Goal: Obtain resource: Obtain resource

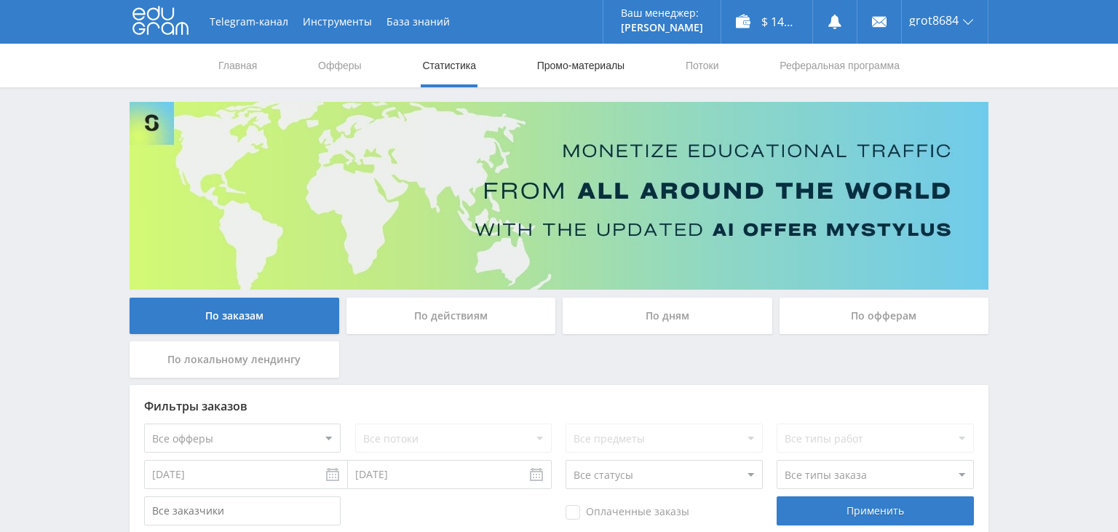
click at [566, 65] on link "Промо-материалы" at bounding box center [581, 66] width 90 height 44
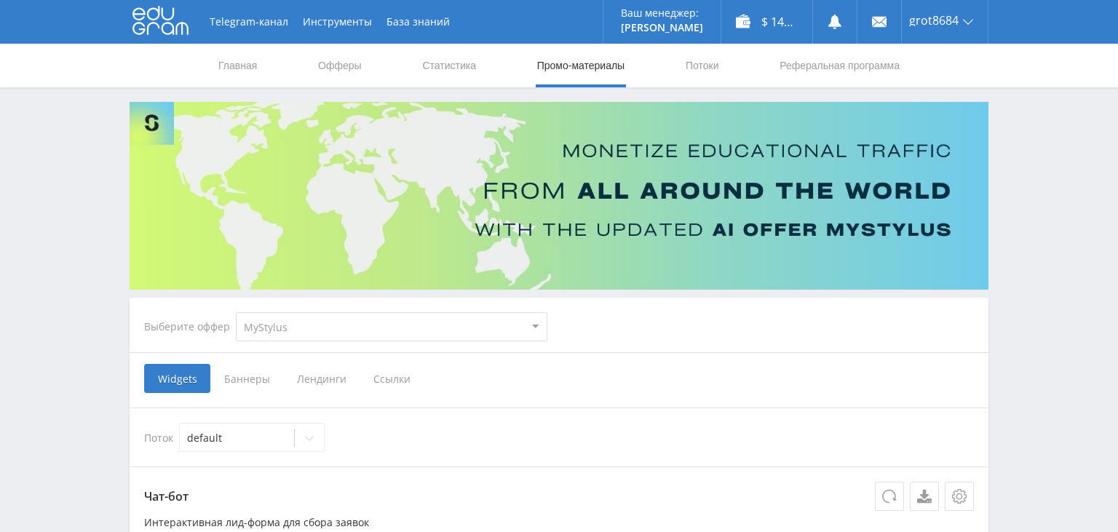
click at [236, 312] on select "MyStylus MyStylus - Revshare Кампус AI Studybay Автор24 Studybay Brazil Автор24…" at bounding box center [392, 326] width 312 height 29
click at [624, 322] on div "Выберите оффер MyStylus MyStylus - Revshare Кампус AI Studybay Автор24 Studybay…" at bounding box center [558, 327] width 853 height 52
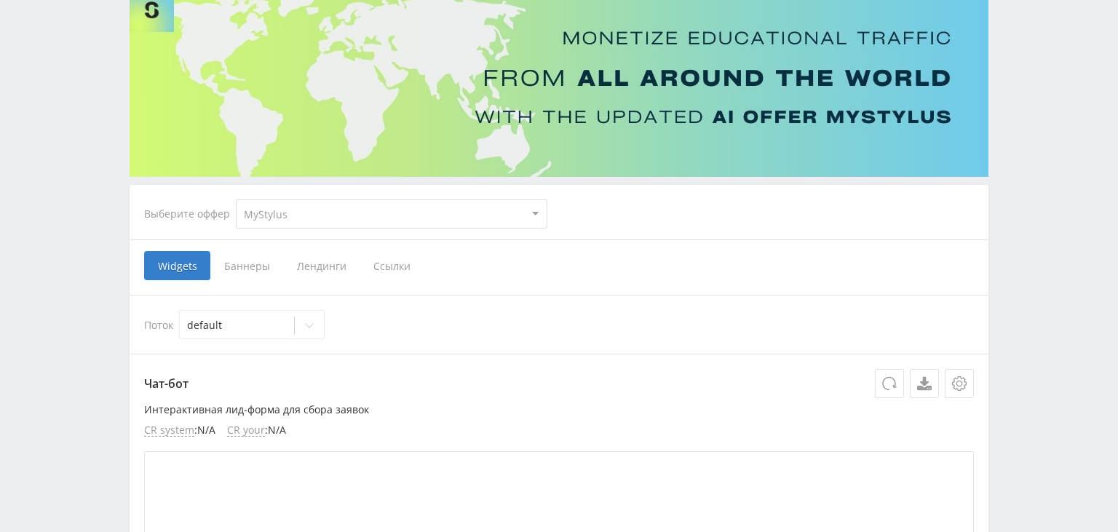
scroll to position [154, 0]
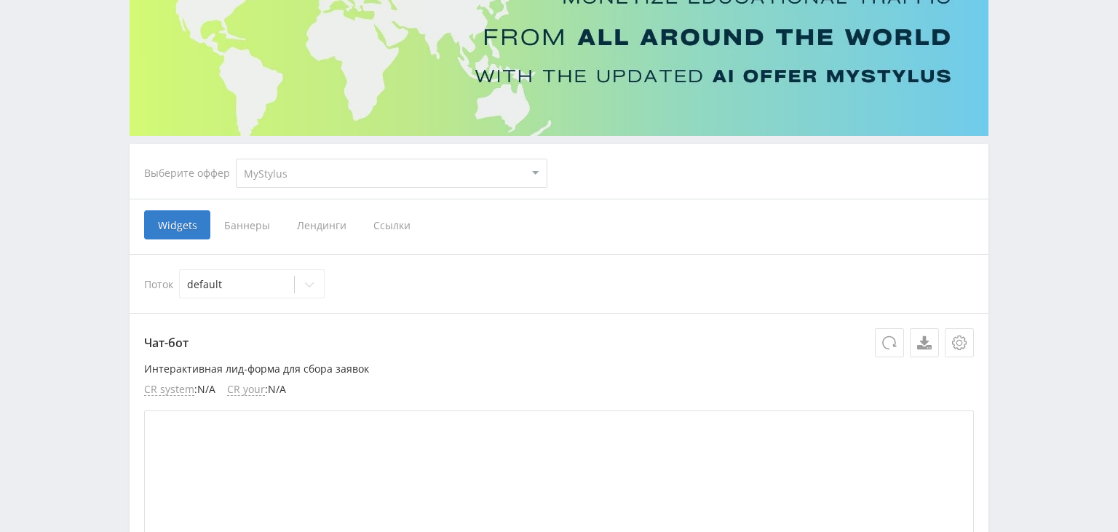
click at [236, 159] on select "MyStylus MyStylus - Revshare Кампус AI Studybay Автор24 Studybay Brazil Автор24…" at bounding box center [392, 173] width 312 height 29
drag, startPoint x: 338, startPoint y: 175, endPoint x: 666, endPoint y: 235, distance: 333.8
click at [666, 235] on div "Widgets Баннеры Лендинги Ссылки" at bounding box center [559, 224] width 830 height 29
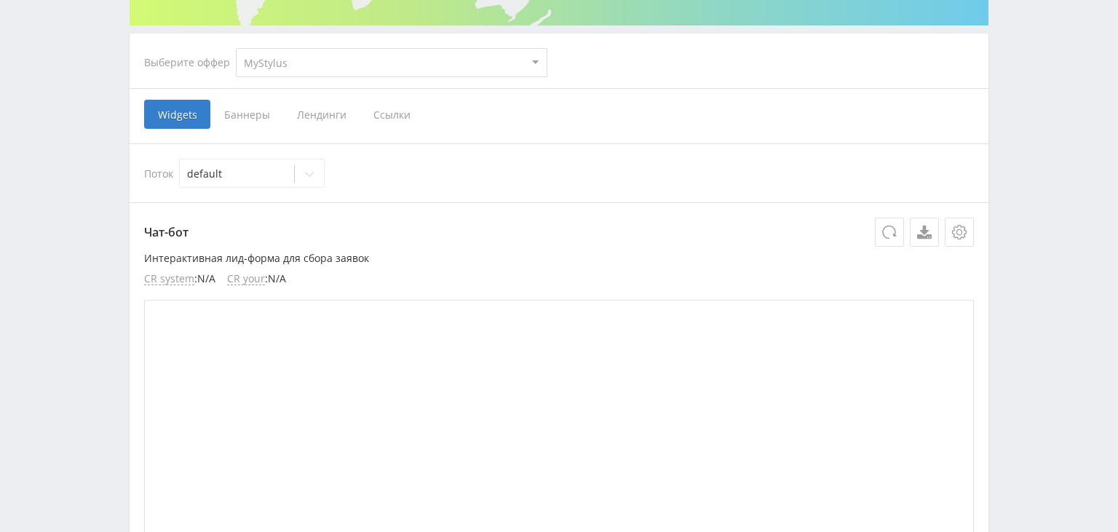
scroll to position [76, 0]
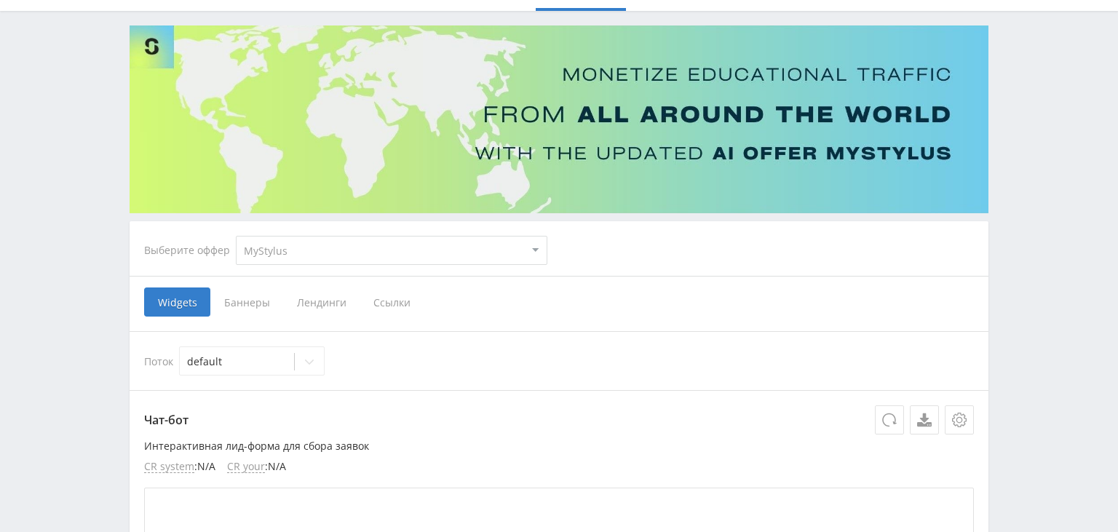
click at [400, 301] on span "Ссылки" at bounding box center [392, 302] width 65 height 29
click at [0, 0] on input "Ссылки" at bounding box center [0, 0] width 0 height 0
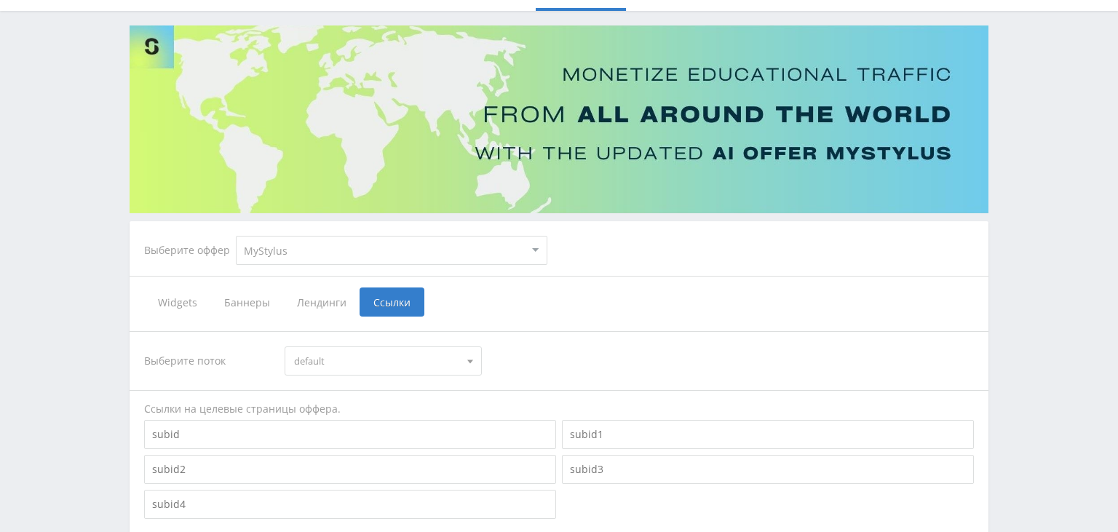
click at [389, 363] on span "default" at bounding box center [376, 361] width 165 height 28
click at [236, 236] on select "MyStylus MyStylus - Revshare Кампус AI Studybay Автор24 Studybay Brazil Автор24…" at bounding box center [392, 250] width 312 height 29
click at [344, 250] on select "MyStylus MyStylus - Revshare Кампус AI Studybay Автор24 Studybay Brazil Автор24…" at bounding box center [392, 250] width 312 height 29
click at [357, 363] on span "default" at bounding box center [376, 361] width 165 height 28
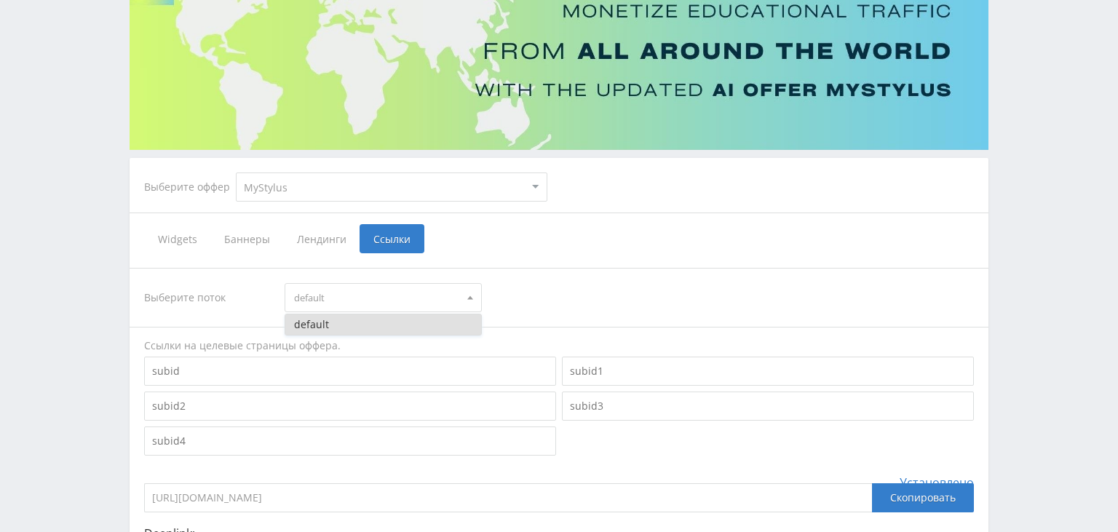
scroll to position [230, 0]
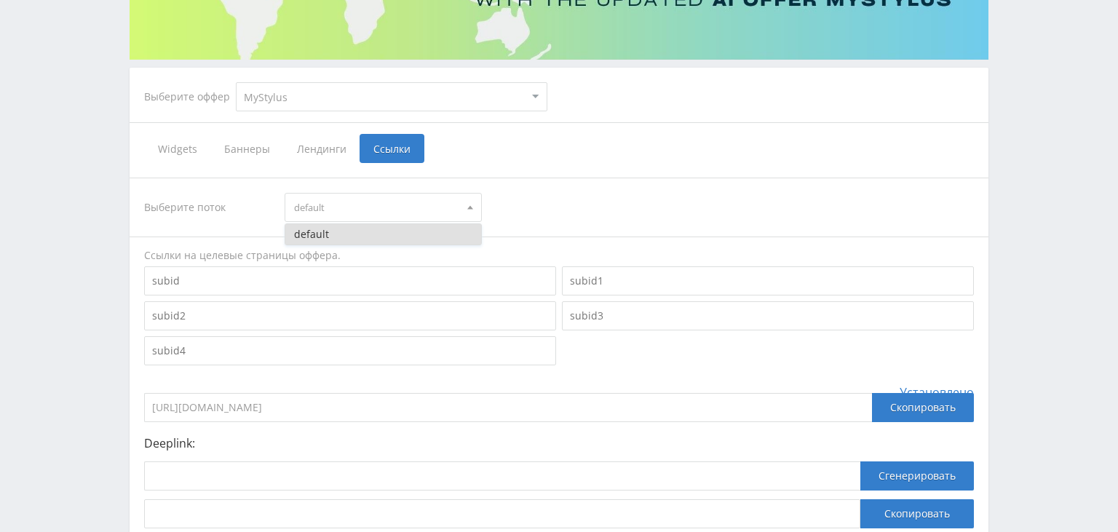
click at [666, 194] on div "Выберите поток default default" at bounding box center [559, 207] width 830 height 29
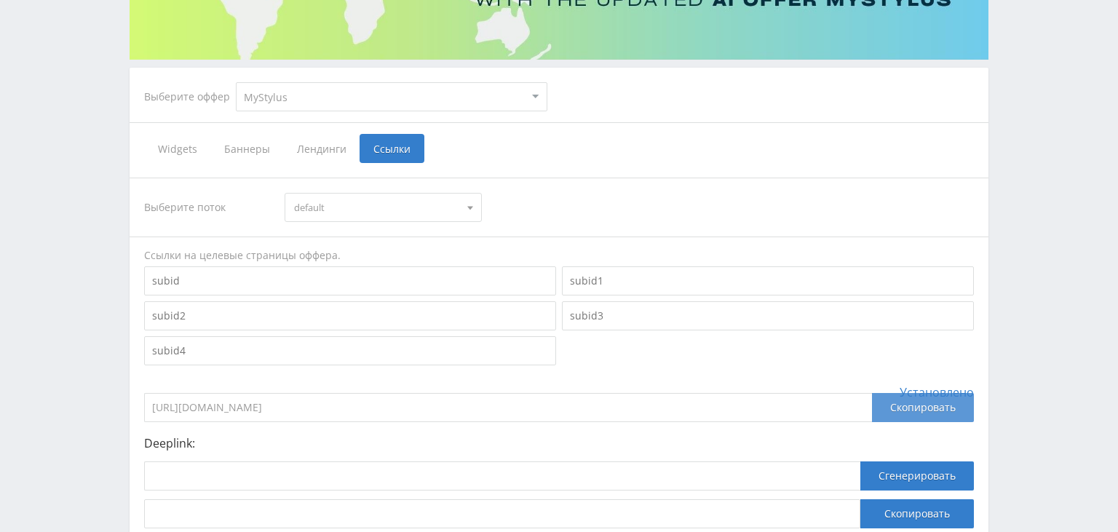
click at [893, 401] on div "Скопировать" at bounding box center [923, 407] width 102 height 29
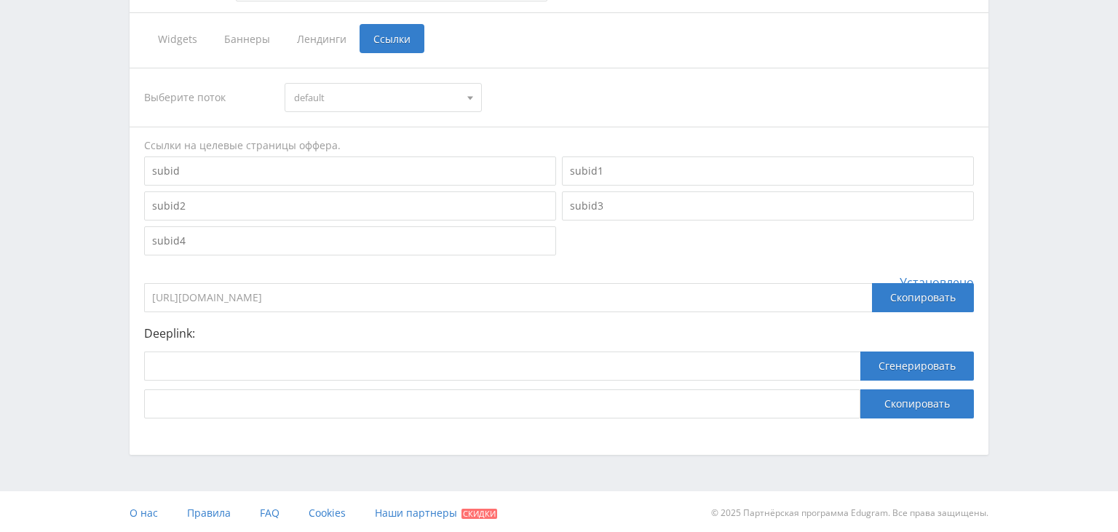
scroll to position [342, 0]
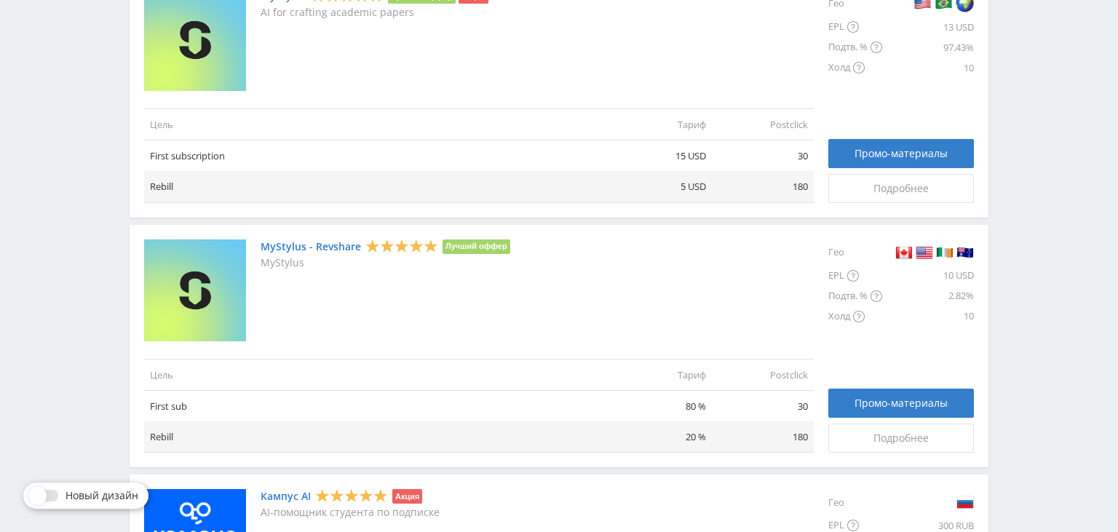
scroll to position [384, 0]
